Goal: Task Accomplishment & Management: Use online tool/utility

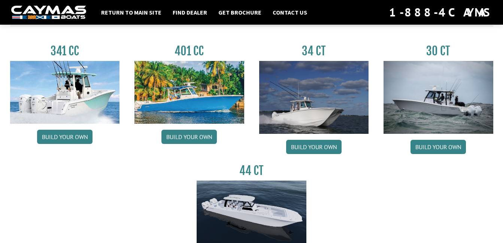
scroll to position [374, 0]
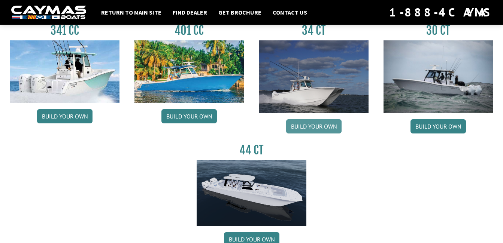
click at [306, 126] on link "Build your own" at bounding box center [313, 126] width 55 height 14
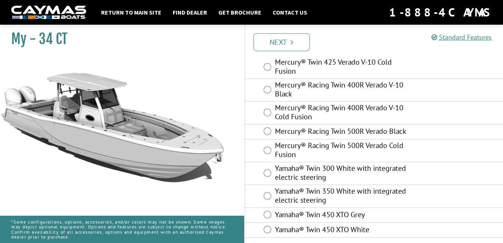
scroll to position [155, 0]
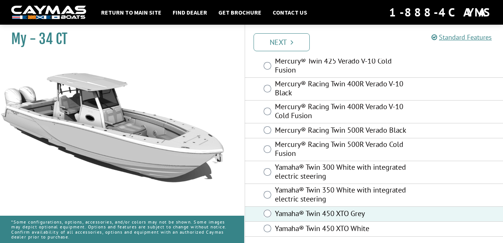
click at [277, 41] on link "Next" at bounding box center [281, 42] width 56 height 18
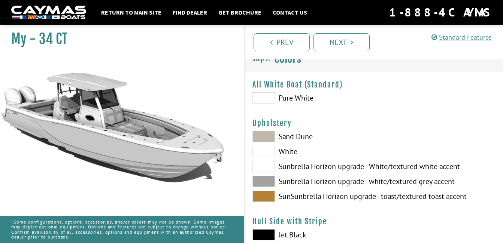
scroll to position [37, 0]
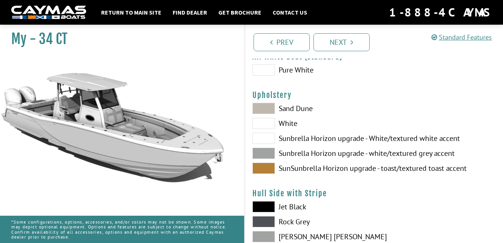
click at [262, 153] on span at bounding box center [263, 153] width 22 height 11
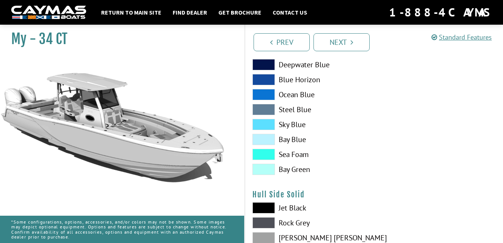
scroll to position [262, 0]
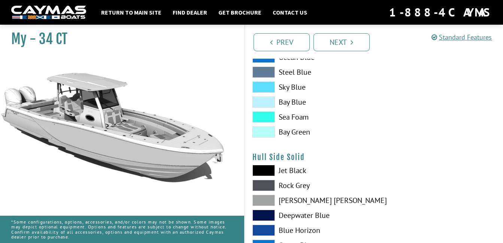
click at [261, 200] on span at bounding box center [263, 200] width 22 height 11
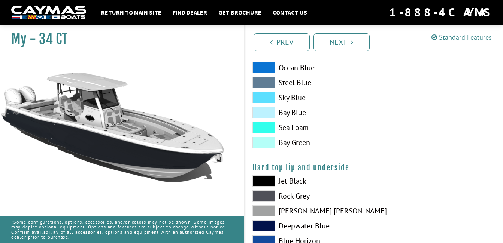
scroll to position [636, 0]
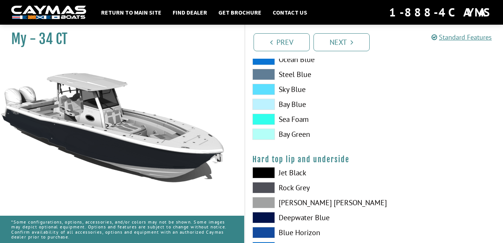
click at [262, 201] on span at bounding box center [263, 202] width 22 height 11
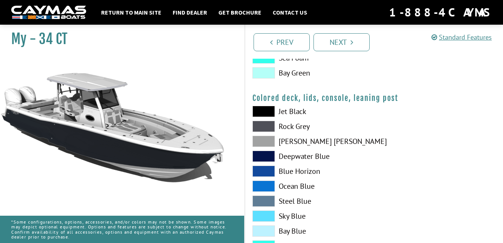
scroll to position [931, 0]
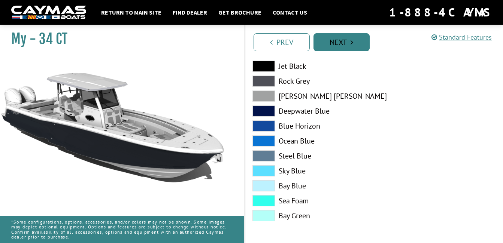
click at [331, 39] on link "Next" at bounding box center [341, 42] width 56 height 18
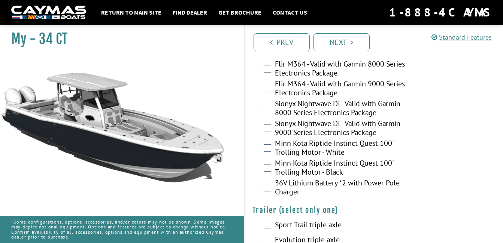
scroll to position [1713, 0]
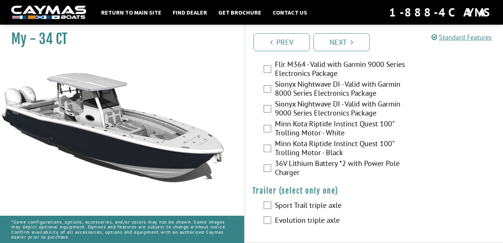
drag, startPoint x: 340, startPoint y: 41, endPoint x: 376, endPoint y: 77, distance: 51.1
click at [339, 41] on link "Next" at bounding box center [341, 42] width 56 height 18
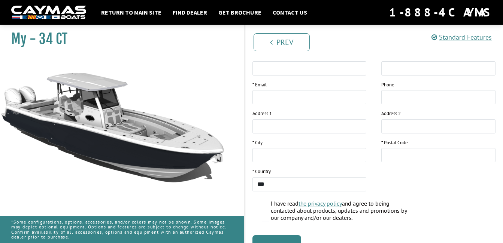
scroll to position [150, 0]
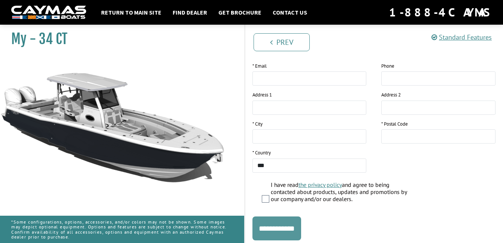
click at [287, 227] on input "**********" at bounding box center [276, 229] width 49 height 24
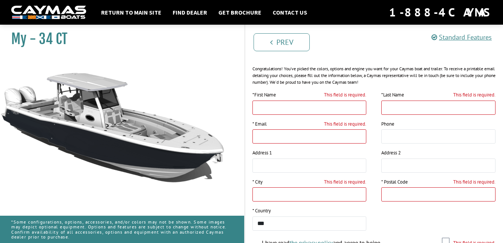
scroll to position [0, 0]
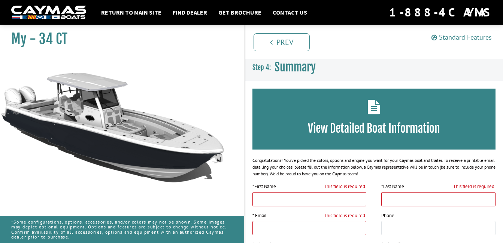
click at [452, 35] on link "Standard Features" at bounding box center [461, 37] width 60 height 9
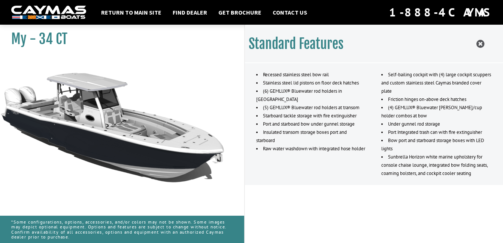
scroll to position [824, 0]
